Goal: Transaction & Acquisition: Purchase product/service

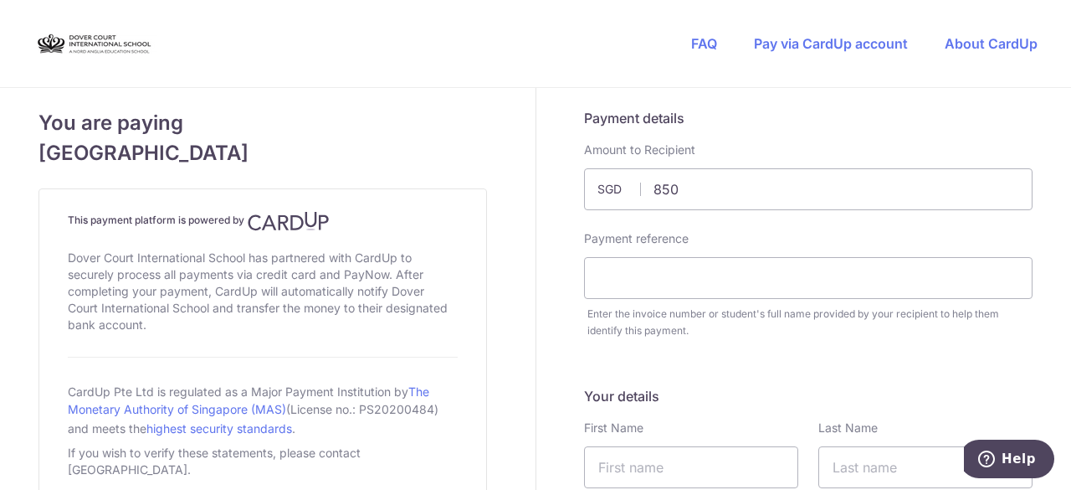
type input "850.00"
click at [574, 235] on div "Payment reference Enter the invoice number or student's full name provided by y…" at bounding box center [808, 284] width 469 height 109
click at [634, 294] on input "text" at bounding box center [808, 278] width 449 height 42
type input "[PERSON_NAME] [GEOGRAPHIC_DATA]"
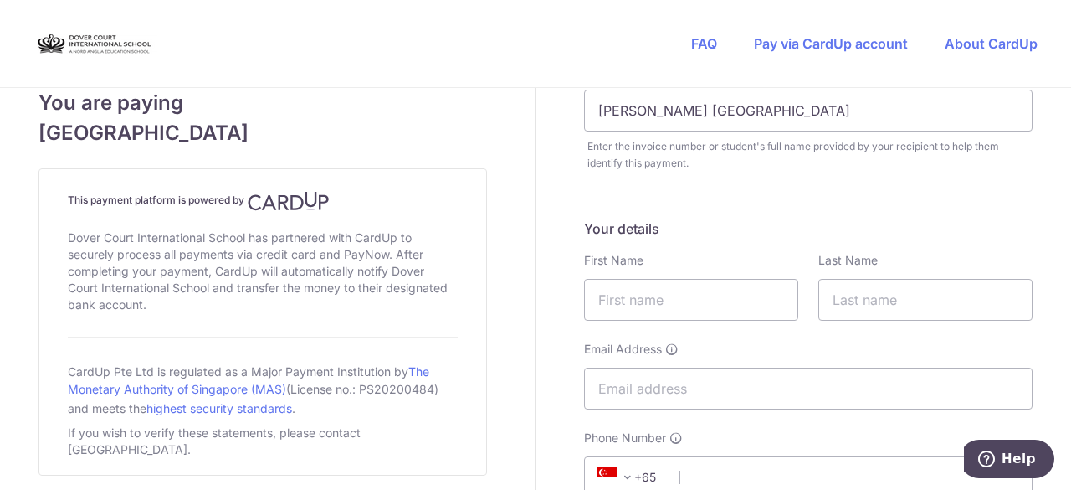
scroll to position [251, 0]
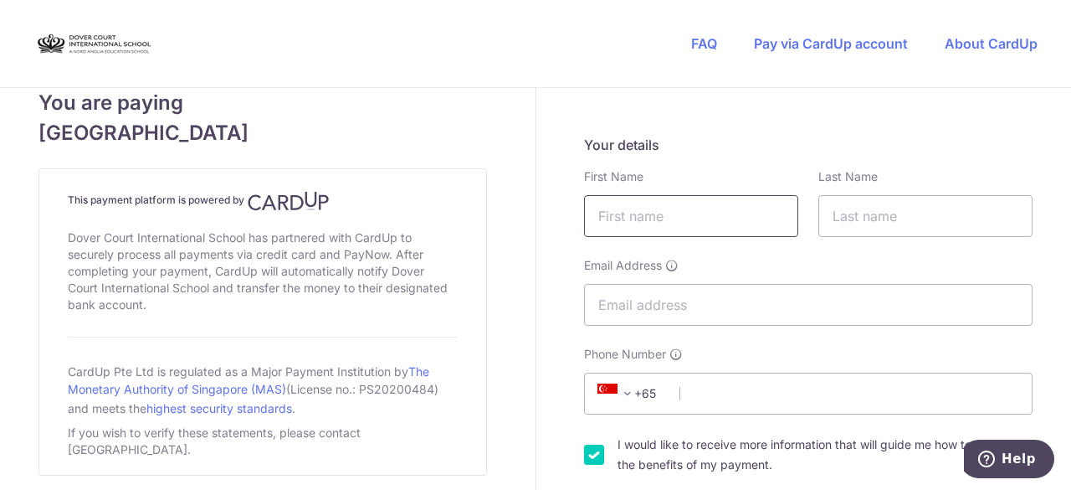
click at [607, 218] on input "text" at bounding box center [691, 216] width 214 height 42
type input "[PERSON_NAME]"
type input "Ramachandran"
type input "[PERSON_NAME][EMAIL_ADDRESS][DOMAIN_NAME]"
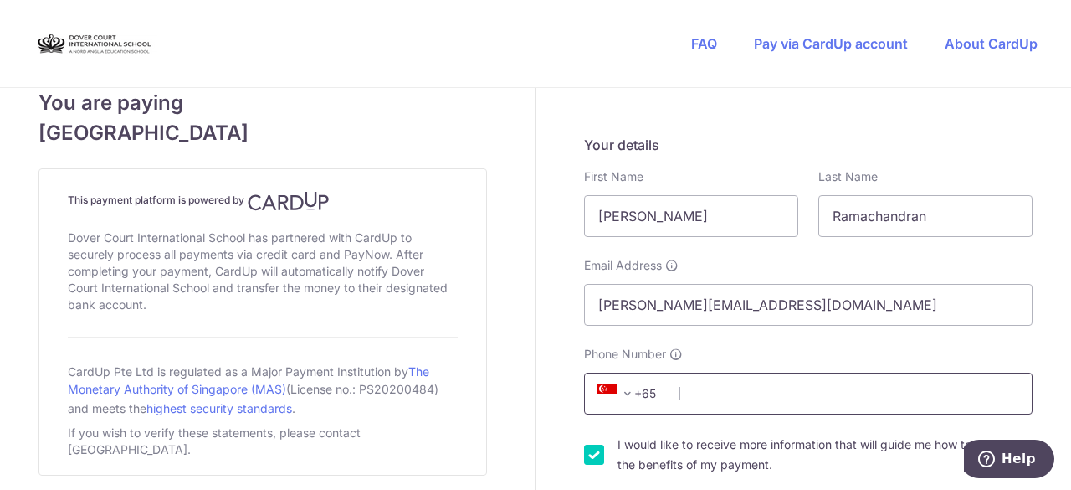
type input "17626676725"
select select "DE"
type input "91052"
type input "[PERSON_NAME][STREET_ADDRESS]"
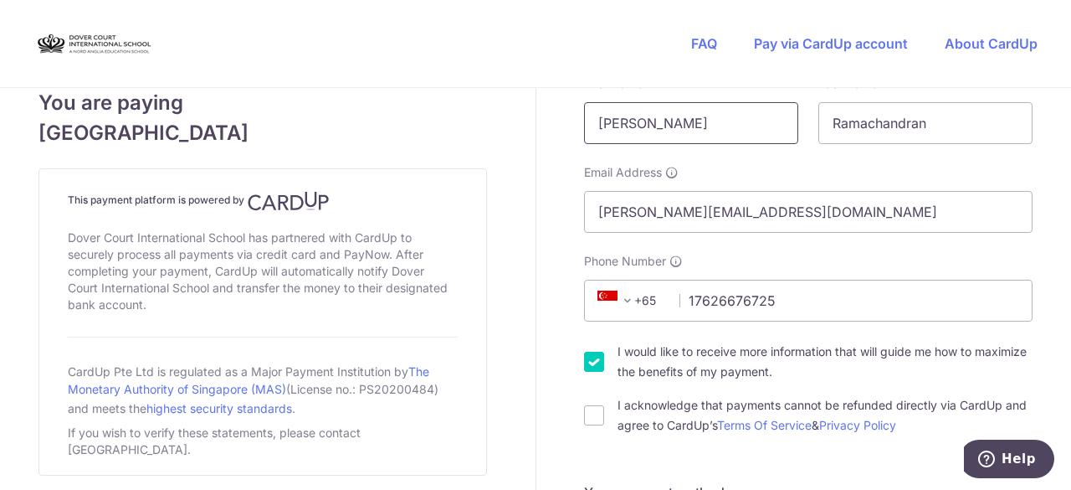
scroll to position [318, 0]
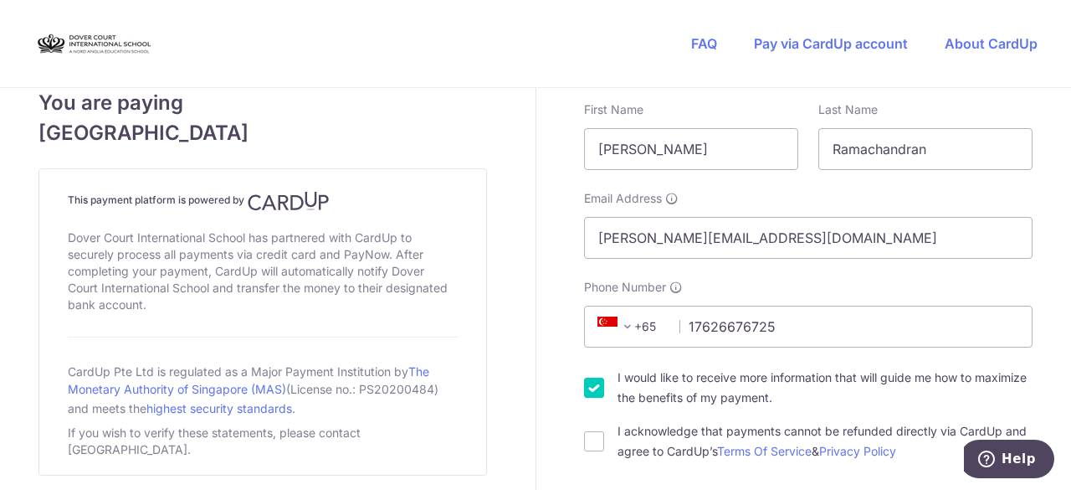
click at [628, 331] on span at bounding box center [628, 326] width 20 height 20
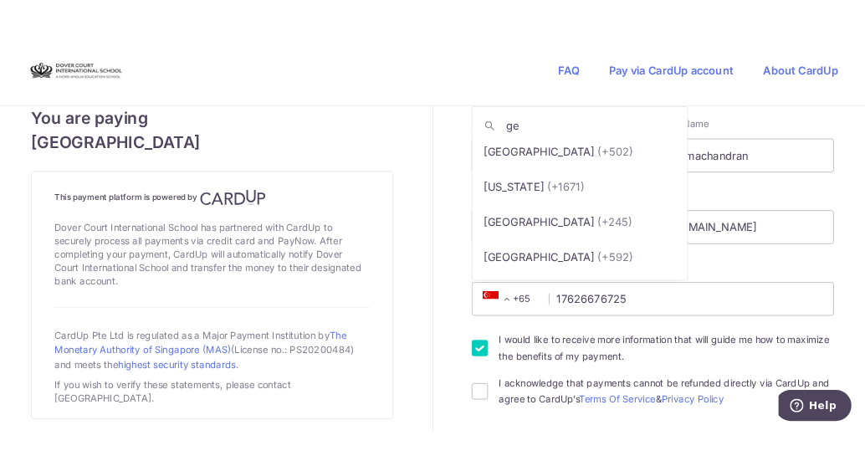
scroll to position [0, 0]
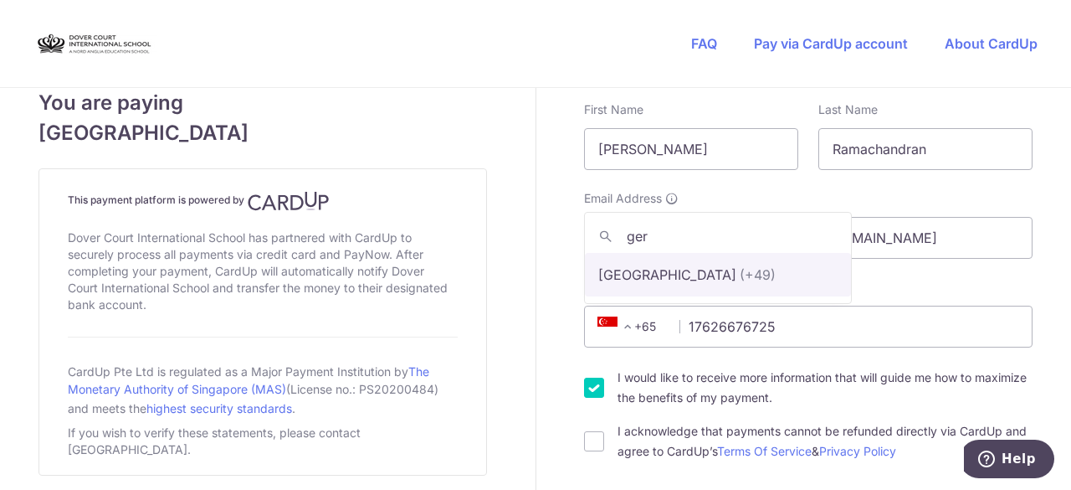
type input "ger"
select select "57"
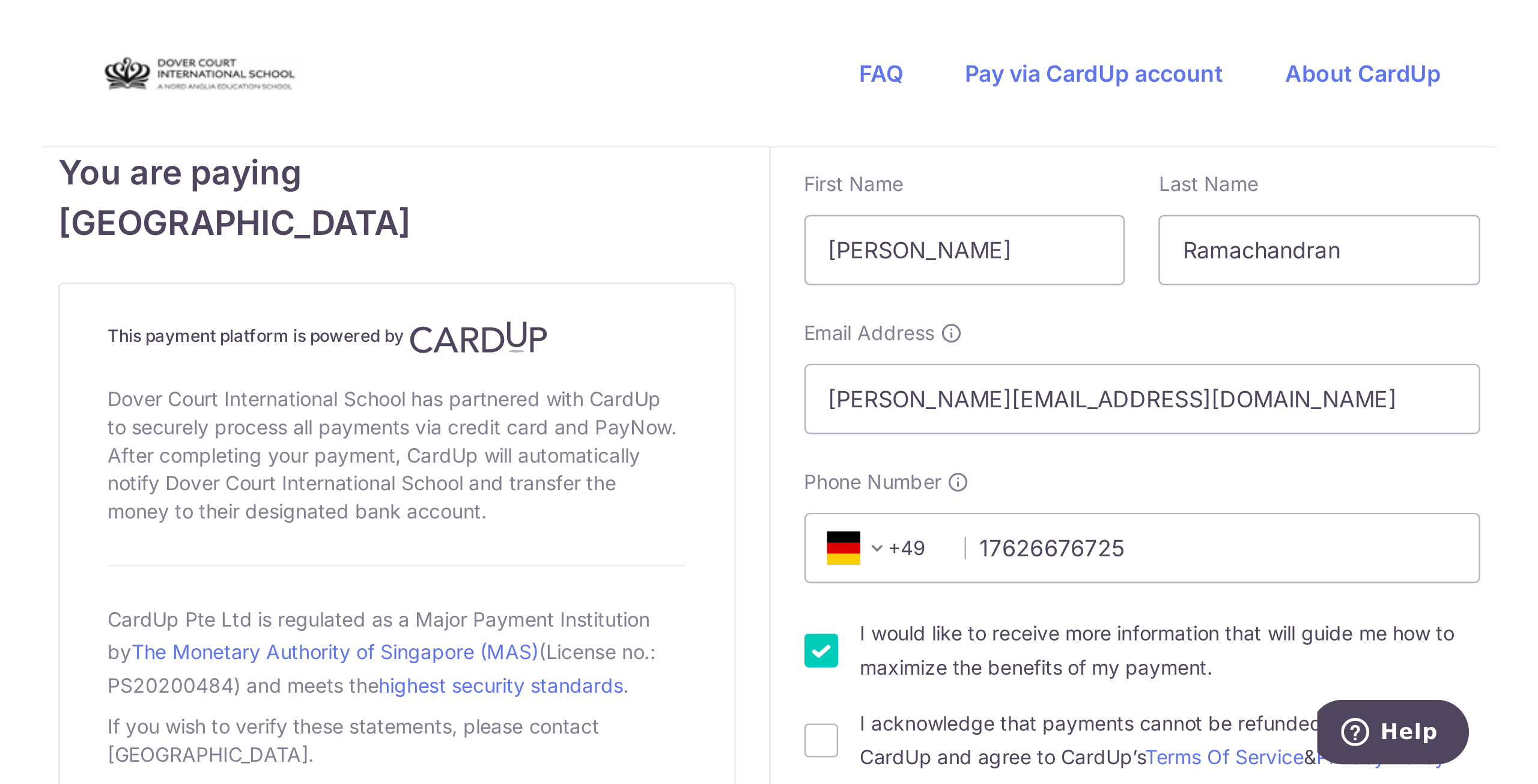
scroll to position [228, 0]
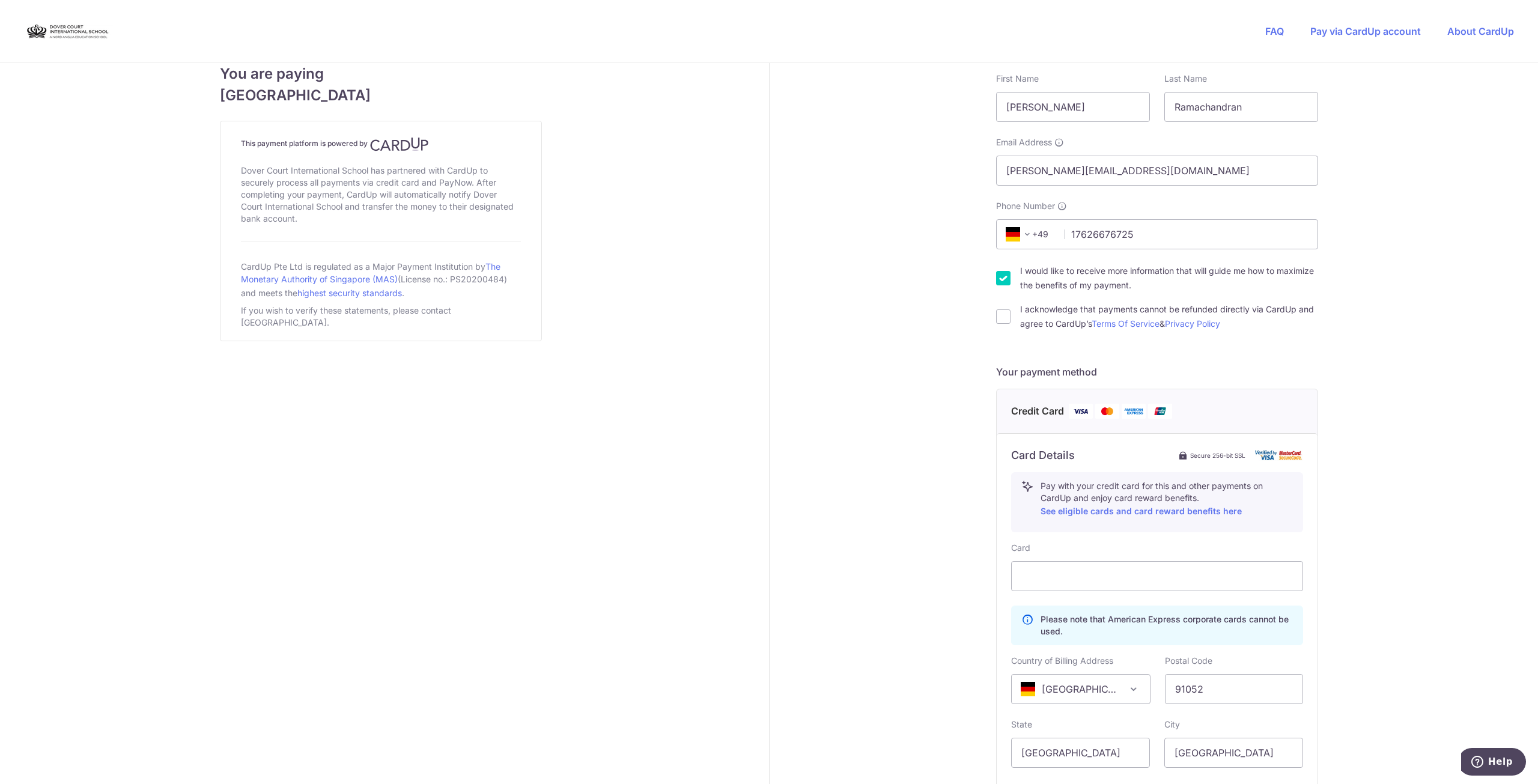
click at [768, 351] on div "Payment details Amount to Recipient 850.00 SGD Payment reference [PERSON_NAME] …" at bounding box center [1157, 414] width 776 height 1159
click at [768, 278] on input "I would like to receive more information that will guide me how to maximize the…" at bounding box center [1004, 278] width 14 height 14
checkbox input "false"
click at [768, 317] on input "I acknowledge that payments cannot be refunded directly via CardUp and agree to…" at bounding box center [1004, 317] width 14 height 14
checkbox input "true"
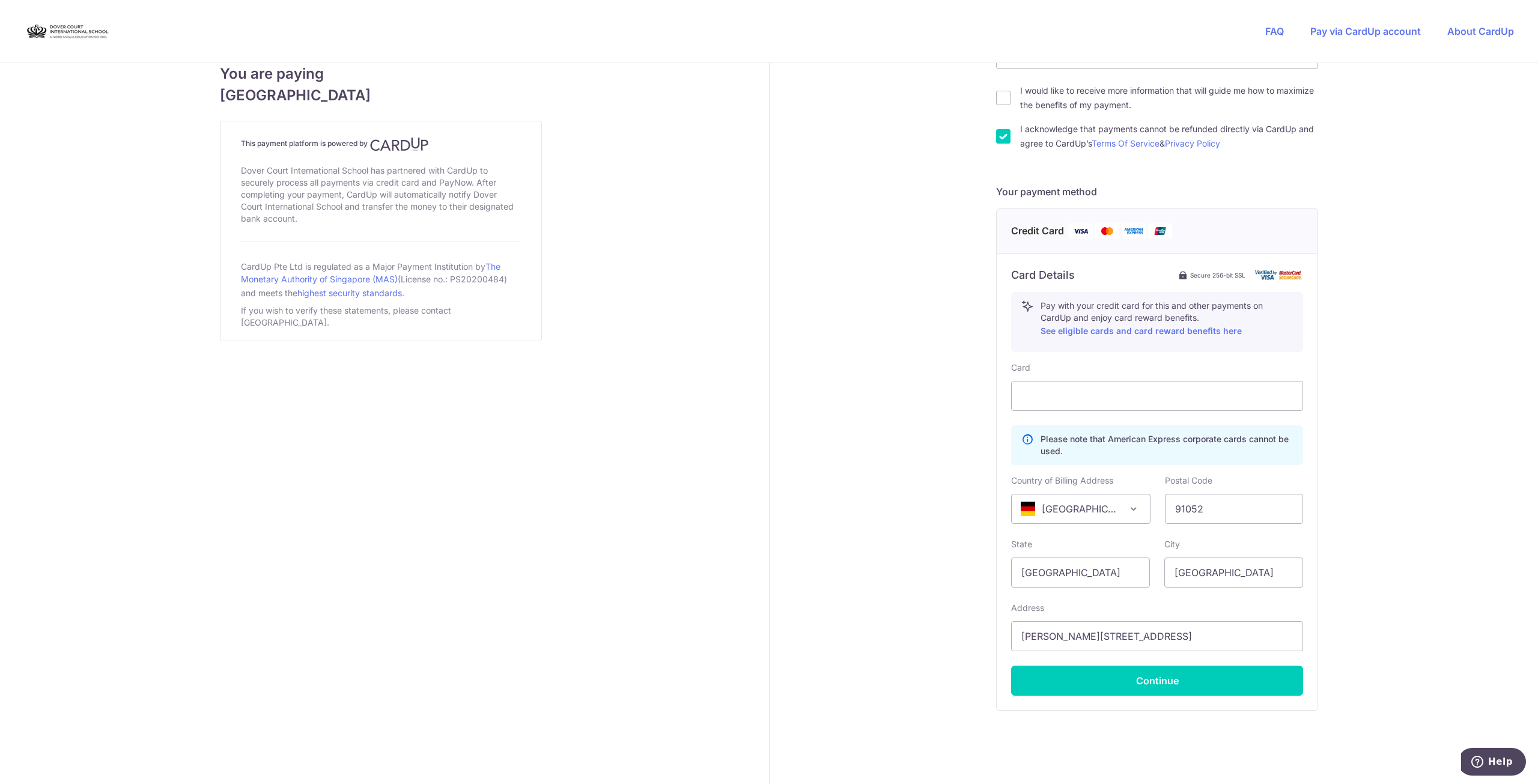
scroll to position [437, 0]
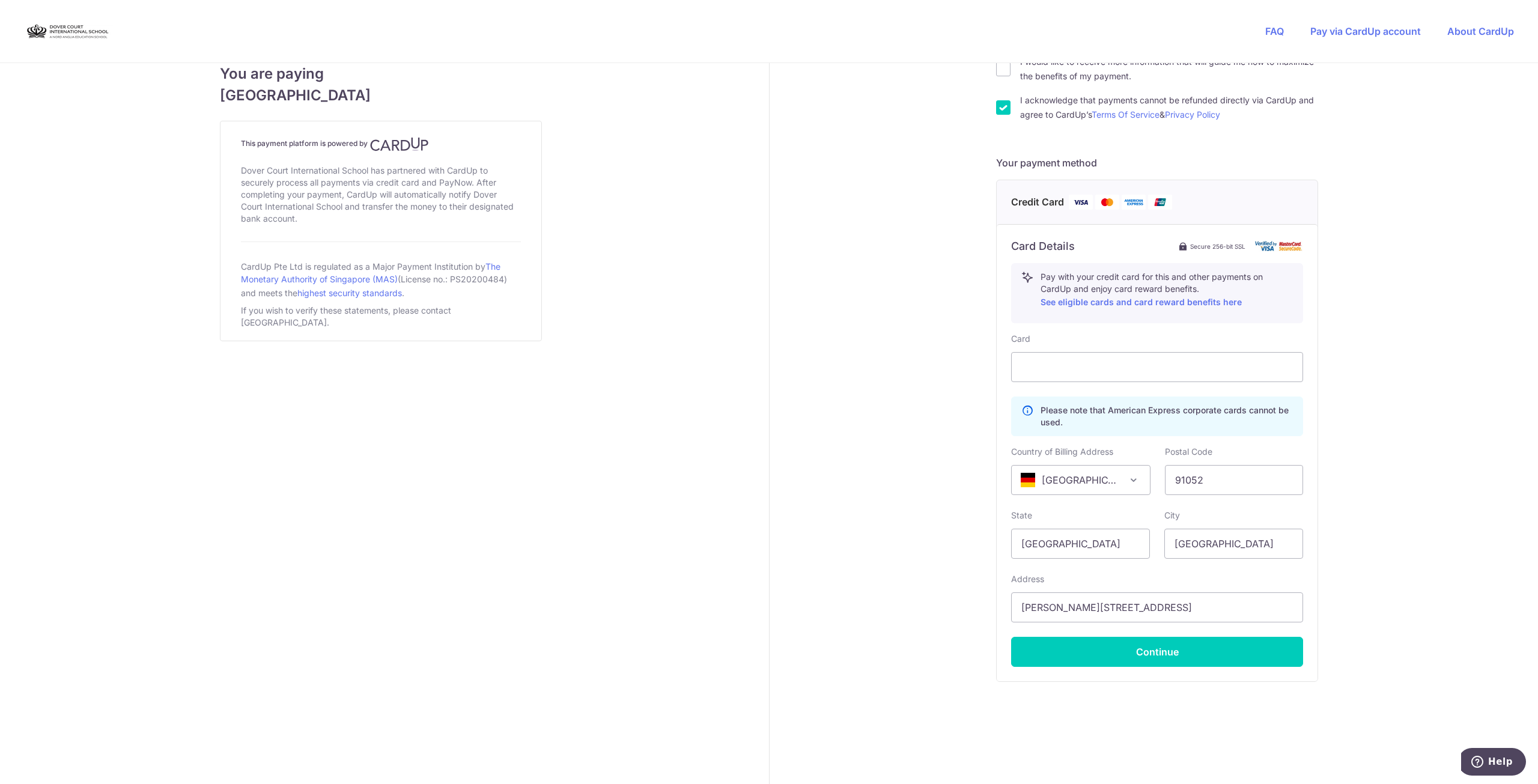
click at [768, 351] on div "Payment details Amount to Recipient 850.00 SGD Payment reference [PERSON_NAME] …" at bounding box center [1157, 205] width 776 height 1159
drag, startPoint x: 1098, startPoint y: 540, endPoint x: 1012, endPoint y: 539, distance: 86.0
click at [768, 351] on input "[GEOGRAPHIC_DATA]" at bounding box center [1081, 543] width 139 height 30
type input "[GEOGRAPHIC_DATA]"
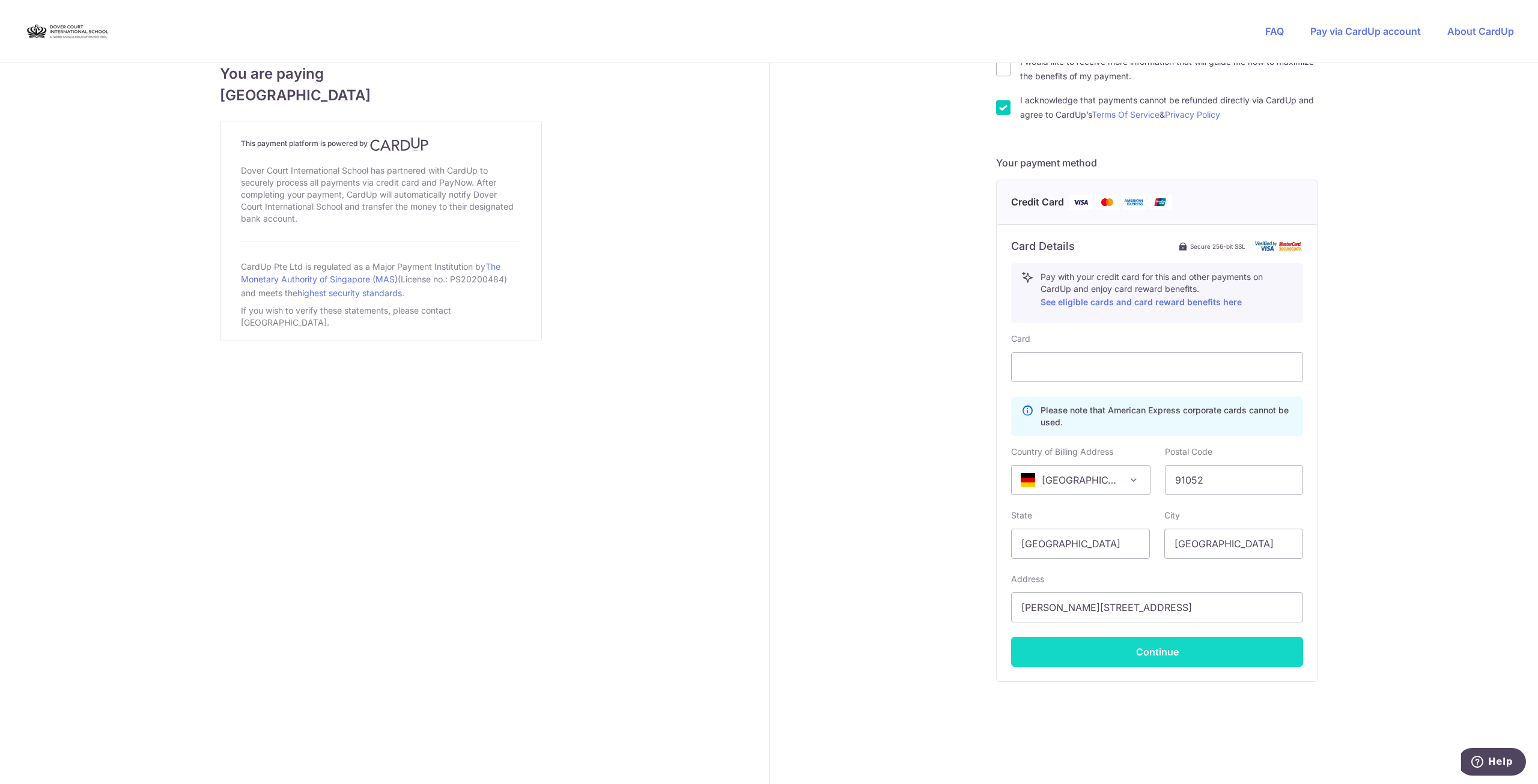
click at [768, 351] on button "Continue" at bounding box center [1157, 652] width 292 height 30
type input "**** 8446"
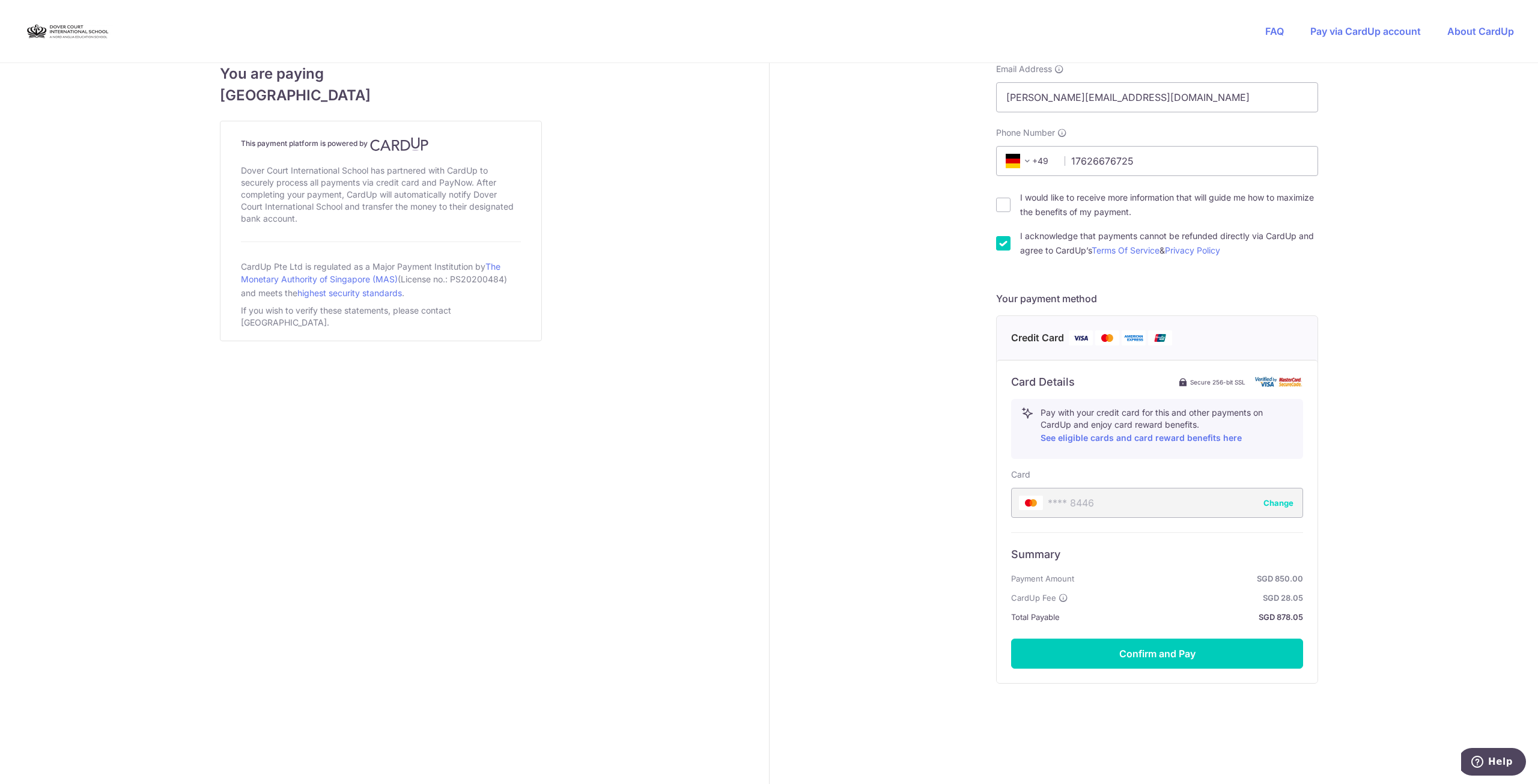
scroll to position [304, 0]
click at [768, 351] on button "Change" at bounding box center [1279, 501] width 30 height 12
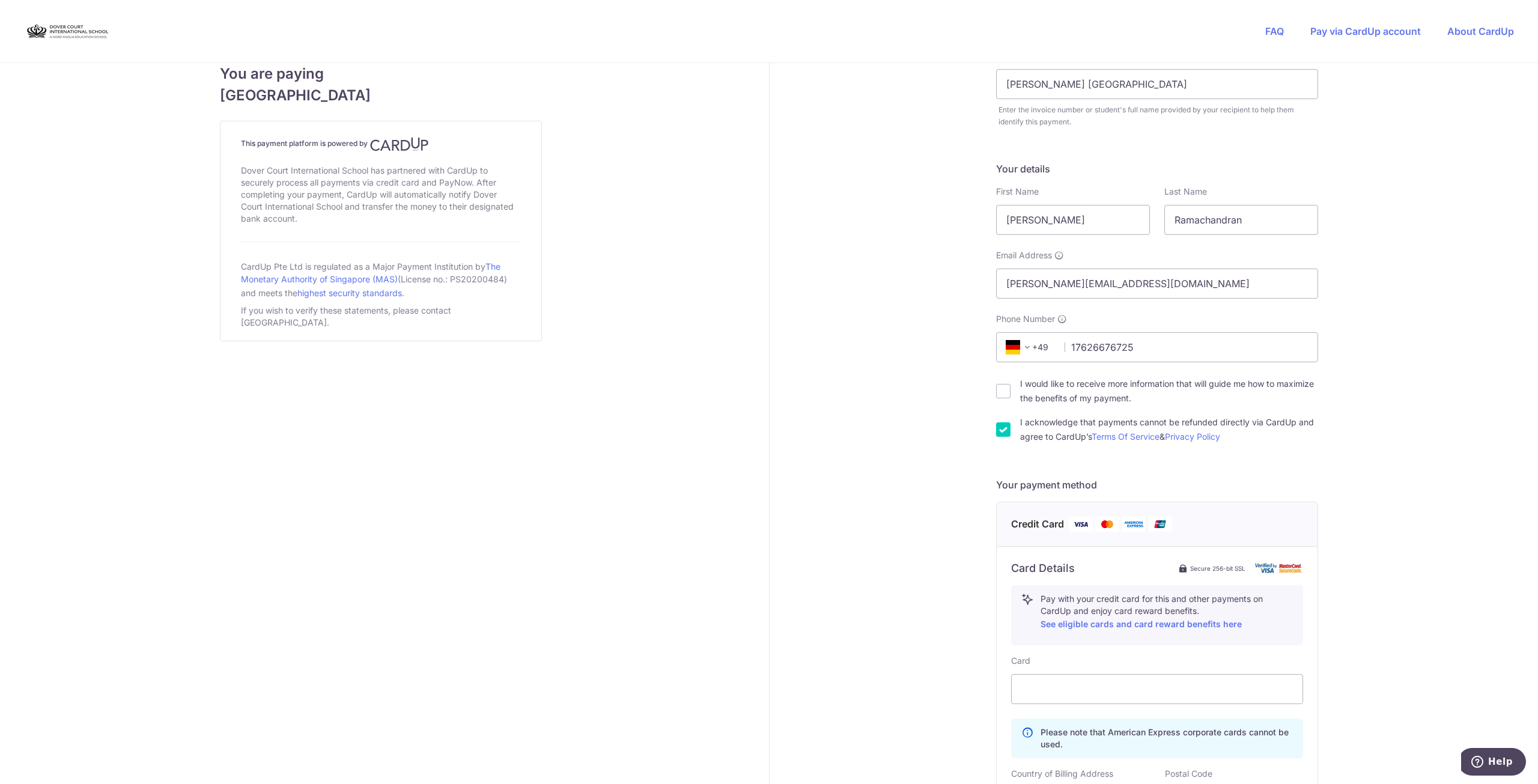
scroll to position [0, 0]
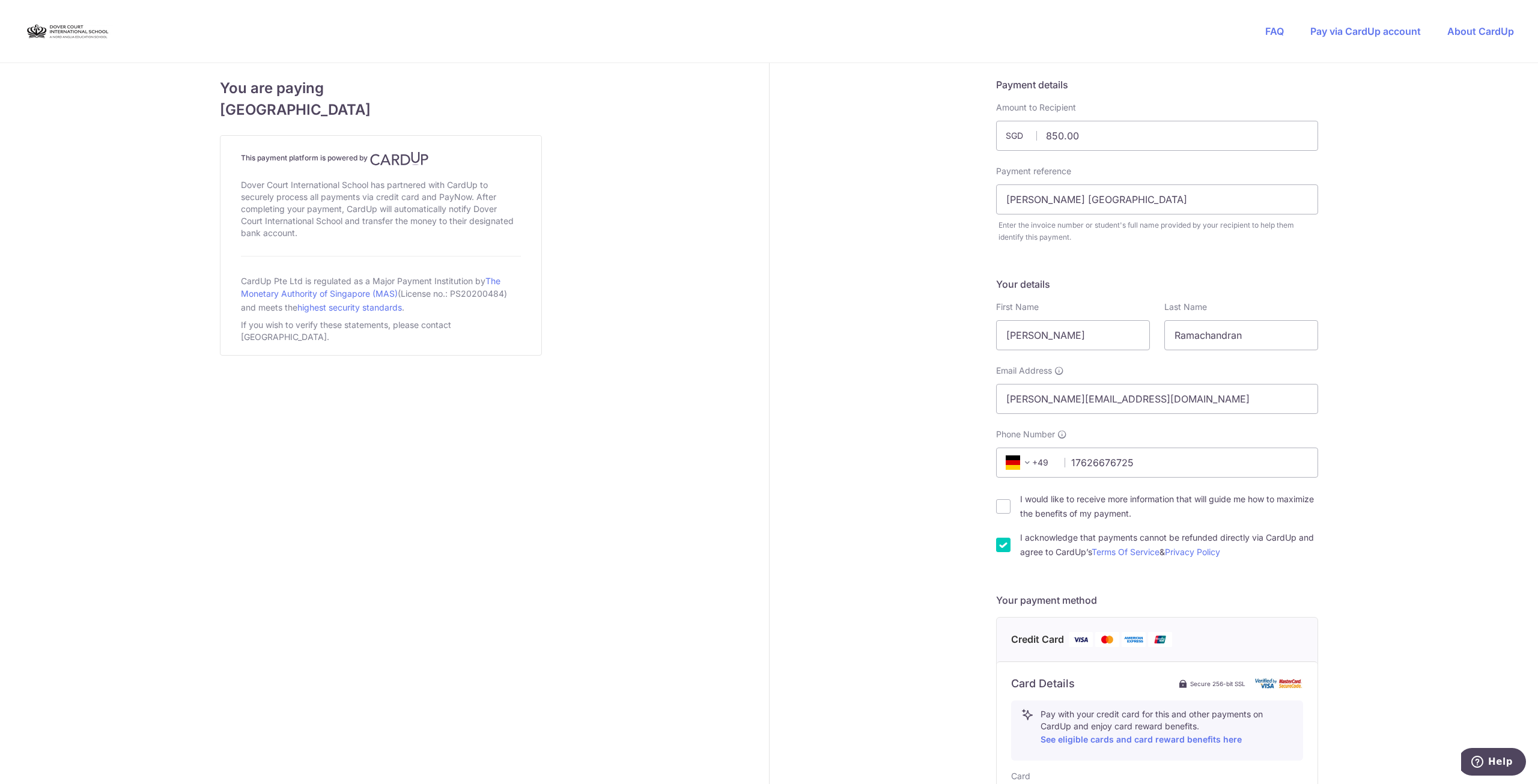
click at [768, 351] on input "I acknowledge that payments cannot be refunded directly via CardUp and agree to…" at bounding box center [1004, 545] width 14 height 14
checkbox input "false"
